Goal: Find specific page/section

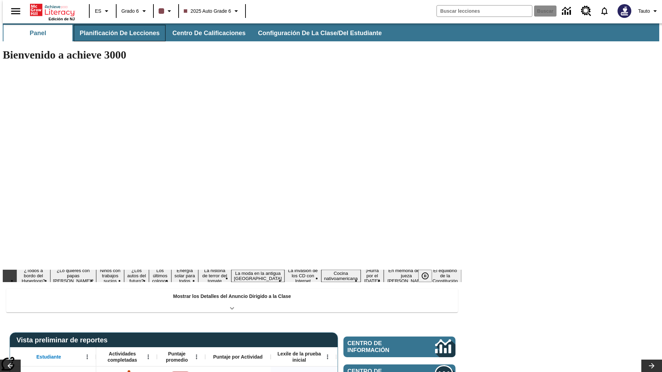
click at [116, 33] on button "Planificación de lecciones" at bounding box center [120, 33] width 92 height 17
